Goal: Transaction & Acquisition: Purchase product/service

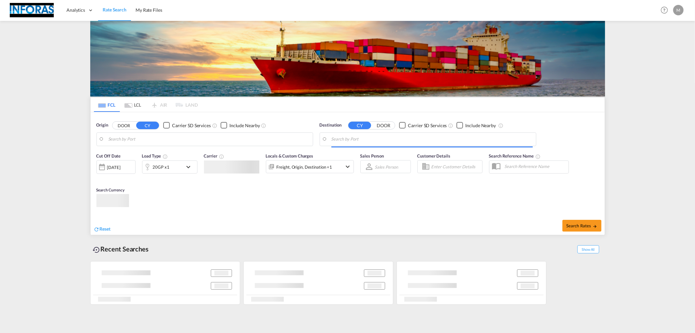
type input "[GEOGRAPHIC_DATA], [GEOGRAPHIC_DATA]"
type input "[GEOGRAPHIC_DATA], NLRTM"
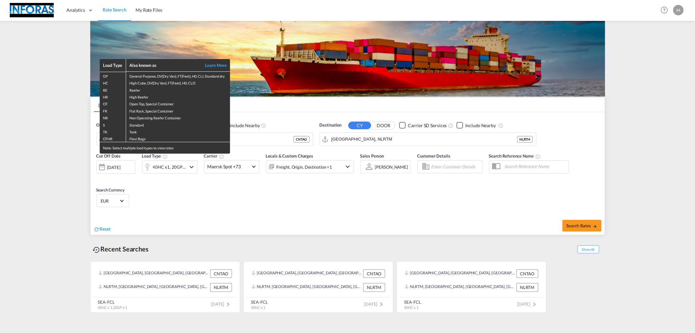
click at [209, 205] on div "Load Type Also known as Learn More GP General Purpose, DV(Dry Van), FT(Feet), H…" at bounding box center [347, 166] width 695 height 333
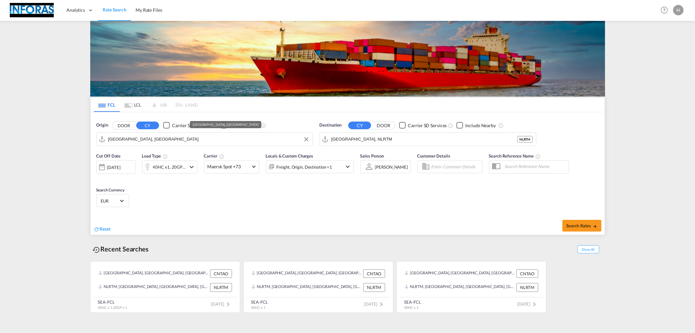
click at [160, 139] on input "[GEOGRAPHIC_DATA], [GEOGRAPHIC_DATA]" at bounding box center [208, 139] width 201 height 10
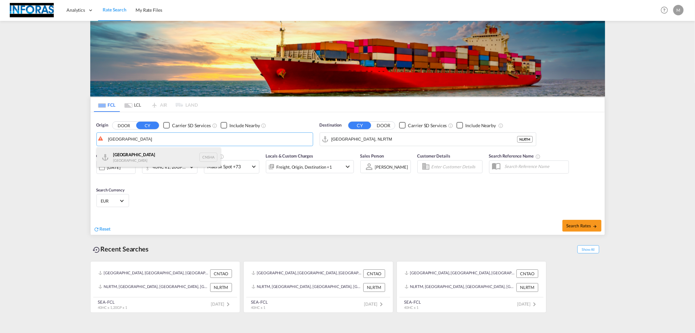
click at [151, 152] on div "Shanghai [GEOGRAPHIC_DATA] CNSHA" at bounding box center [159, 157] width 124 height 20
type input "[GEOGRAPHIC_DATA], [GEOGRAPHIC_DATA]"
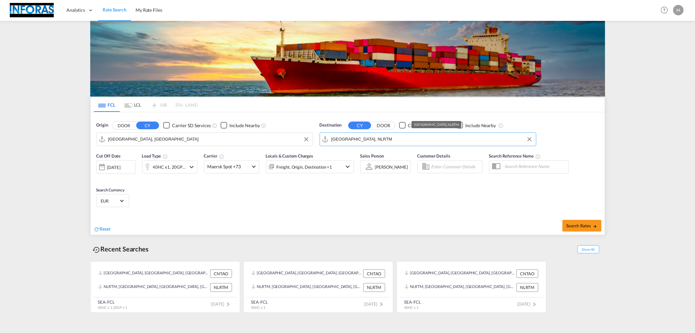
click at [398, 141] on input "[GEOGRAPHIC_DATA], NLRTM" at bounding box center [432, 139] width 201 height 10
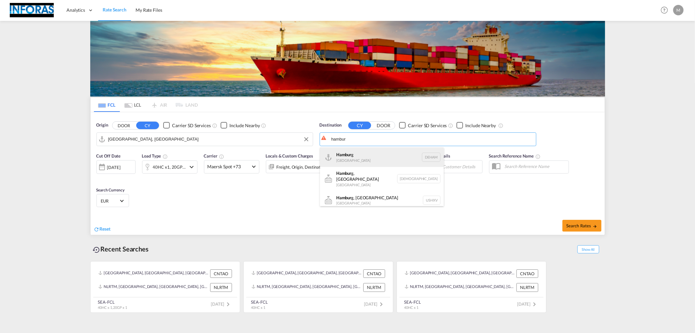
click at [358, 155] on div "Hambur g [GEOGRAPHIC_DATA] [GEOGRAPHIC_DATA]" at bounding box center [382, 157] width 124 height 20
type input "[GEOGRAPHIC_DATA], [GEOGRAPHIC_DATA]"
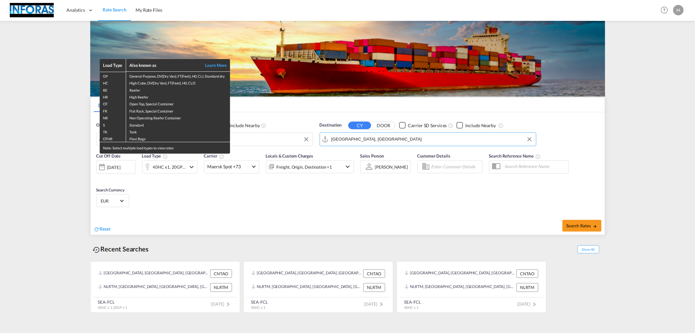
click at [233, 205] on div "Load Type Also known as Learn More GP General Purpose, DV(Dry Van), FT(Feet), H…" at bounding box center [347, 166] width 695 height 333
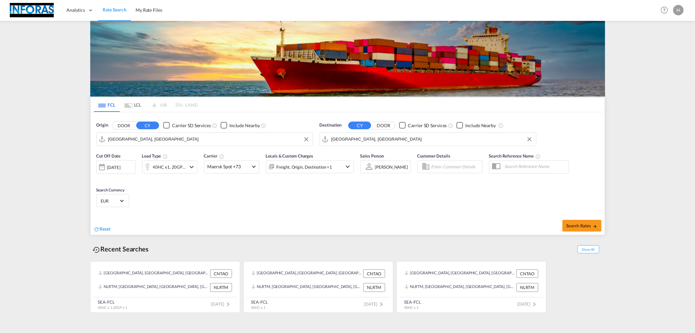
click at [117, 166] on div "[DATE]" at bounding box center [113, 167] width 13 height 6
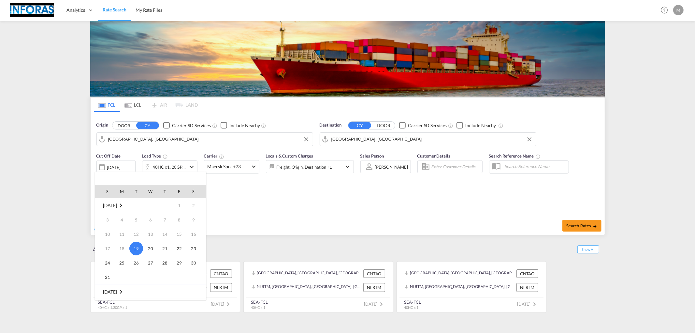
click at [133, 246] on span "19" at bounding box center [136, 249] width 14 height 14
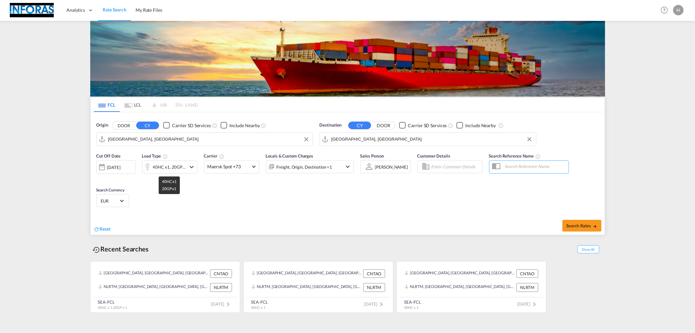
click at [181, 170] on div "40HC x1, 20GP x1" at bounding box center [169, 166] width 33 height 9
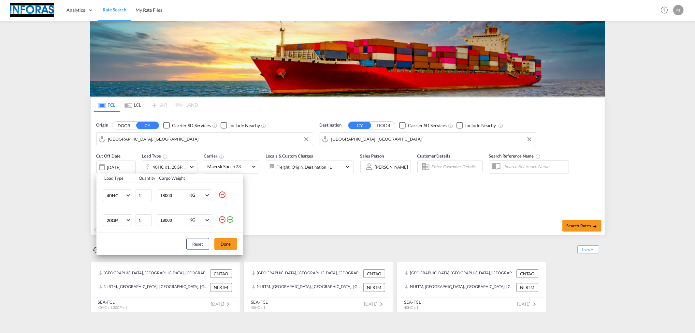
click at [223, 220] on md-icon "icon-minus-circle-outline" at bounding box center [222, 219] width 8 height 8
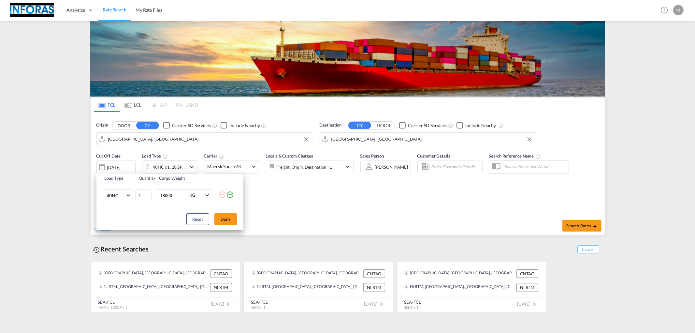
drag, startPoint x: 173, startPoint y: 196, endPoint x: 149, endPoint y: 178, distance: 29.8
click at [142, 190] on tr "40HC 20GP 40GP 40HC 45HC 20RE 40RE 40HR 20OT 40OT 20FR 40FR 40NR 20NR 45S 20TK …" at bounding box center [170, 195] width 147 height 25
type input "10000"
click at [229, 217] on button "Done" at bounding box center [226, 219] width 23 height 12
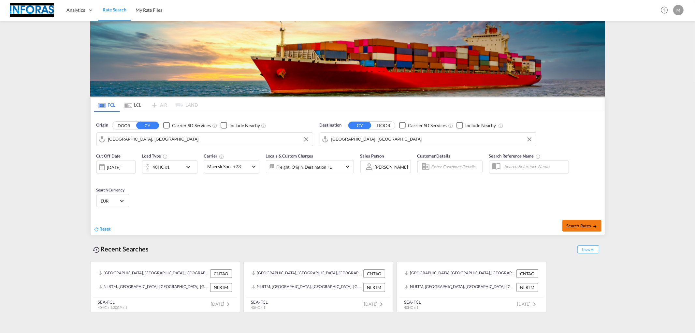
click at [585, 223] on button "Search Rates" at bounding box center [582, 226] width 39 height 12
type input "CNSHA to DEHAM / [DATE]"
